Goal: Task Accomplishment & Management: Manage account settings

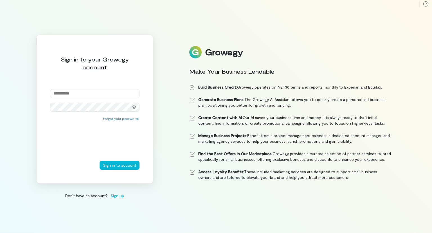
click at [122, 96] on input "email" at bounding box center [95, 93] width 90 height 9
type input "**********"
click at [108, 113] on div "**********" at bounding box center [94, 109] width 117 height 149
click at [100, 160] on button "Sign in to account" at bounding box center [120, 164] width 40 height 9
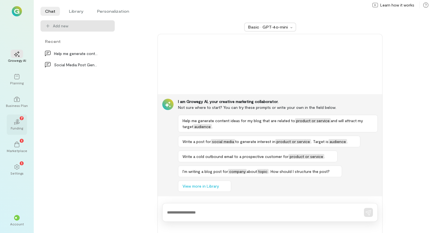
click at [23, 123] on div "02 7" at bounding box center [17, 121] width 12 height 8
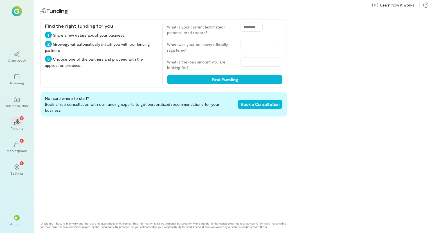
click at [23, 13] on div at bounding box center [17, 11] width 20 height 10
click at [18, 11] on img at bounding box center [17, 11] width 10 height 10
click at [20, 221] on div "Account" at bounding box center [17, 223] width 14 height 5
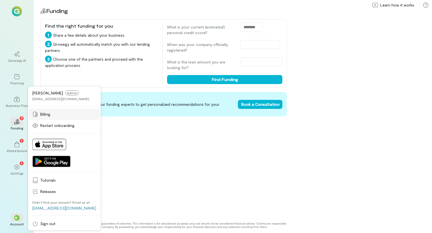
click at [53, 114] on span "Billing" at bounding box center [68, 114] width 56 height 6
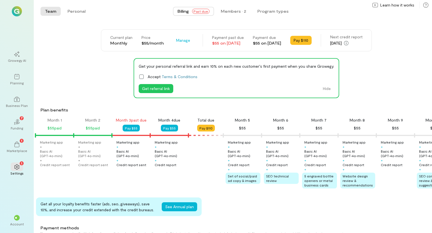
scroll to position [0, 5]
click at [203, 11] on span "Past due" at bounding box center [200, 11] width 17 height 5
click at [215, 43] on div "$55 on [DATE]" at bounding box center [228, 43] width 32 height 6
click at [311, 41] on button "Pay $110" at bounding box center [301, 40] width 21 height 9
click at [21, 224] on div "Account" at bounding box center [17, 223] width 14 height 5
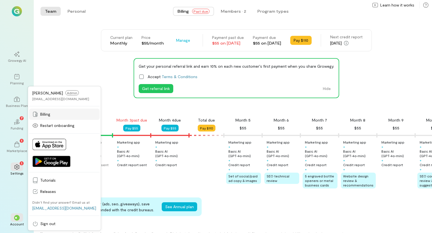
click at [57, 116] on span "Billing" at bounding box center [68, 114] width 56 height 6
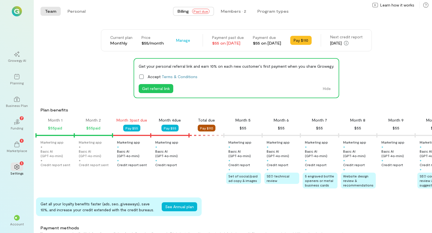
click at [203, 128] on button "Pay $110" at bounding box center [207, 127] width 18 height 7
click at [134, 127] on button "Pay $55" at bounding box center [131, 127] width 17 height 7
